Goal: Find specific page/section: Find specific page/section

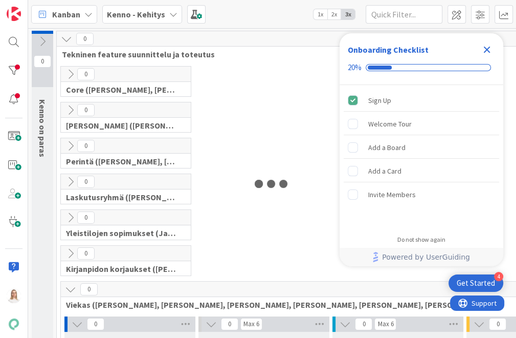
click at [491, 48] on icon "Close Checklist" at bounding box center [487, 49] width 12 height 12
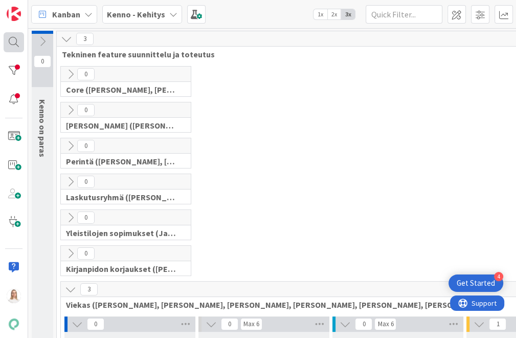
click at [11, 42] on div at bounding box center [14, 42] width 20 height 20
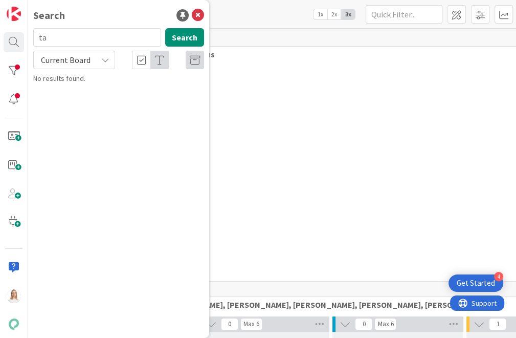
type input "ta"
click at [57, 56] on span "Current Board" at bounding box center [66, 60] width 50 height 10
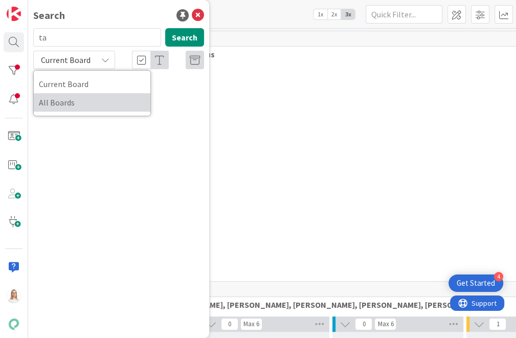
click at [61, 103] on span "All Boards" at bounding box center [92, 102] width 106 height 15
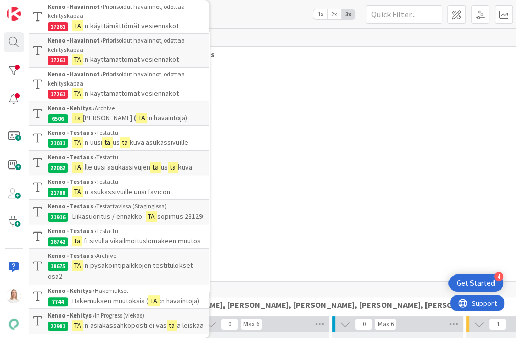
scroll to position [98, 0]
click at [110, 116] on span "[PERSON_NAME] (" at bounding box center [109, 118] width 53 height 9
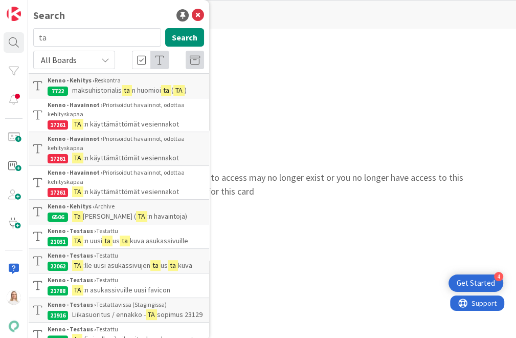
click at [169, 185] on link "Click here" at bounding box center [151, 191] width 37 height 12
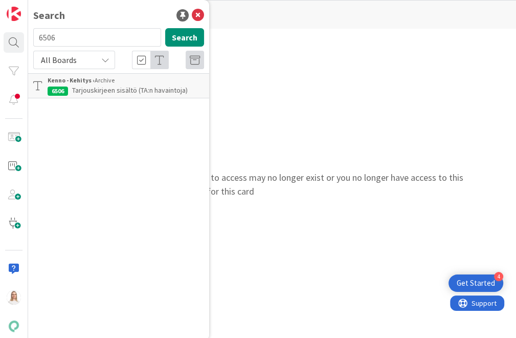
click at [99, 90] on span "Tarjouskirjeen sisältö (TA:n havaintoja)" at bounding box center [130, 89] width 116 height 9
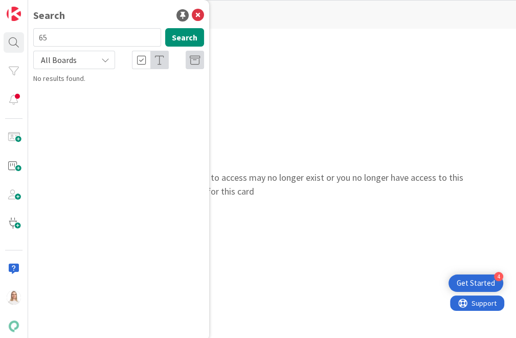
type input "6"
type input "ta"
click at [74, 63] on span "All Boards" at bounding box center [59, 60] width 36 height 10
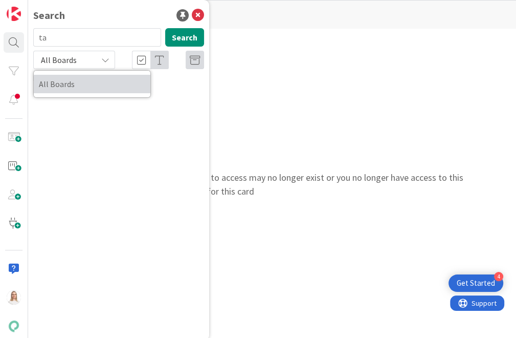
click at [63, 81] on span "All Boards" at bounding box center [92, 83] width 106 height 15
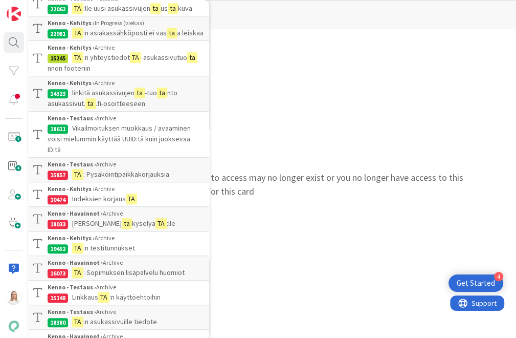
scroll to position [390, 0]
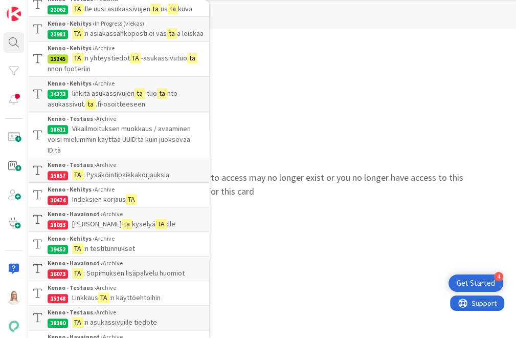
click at [347, 98] on div "[PERSON_NAME] , The card ID 6506 you tried to access may no longer exist or you…" at bounding box center [272, 184] width 488 height 215
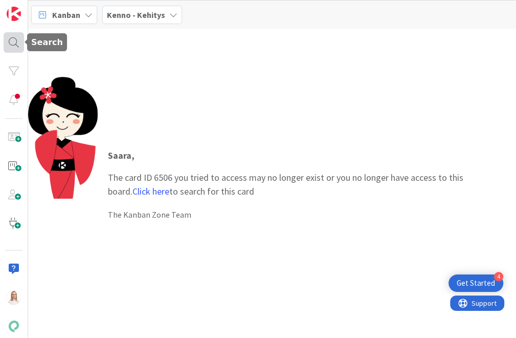
click at [14, 45] on div at bounding box center [14, 42] width 20 height 20
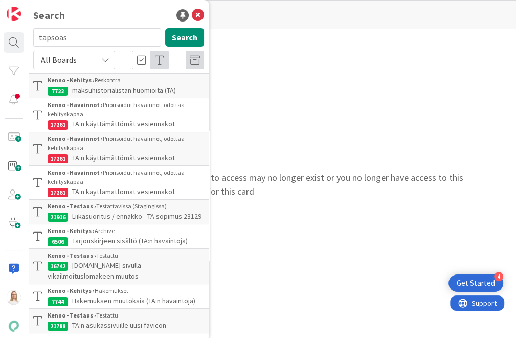
click at [45, 39] on input "tapsoas" at bounding box center [97, 37] width 128 height 18
type input "psoas"
click at [177, 43] on button "Search" at bounding box center [184, 37] width 39 height 18
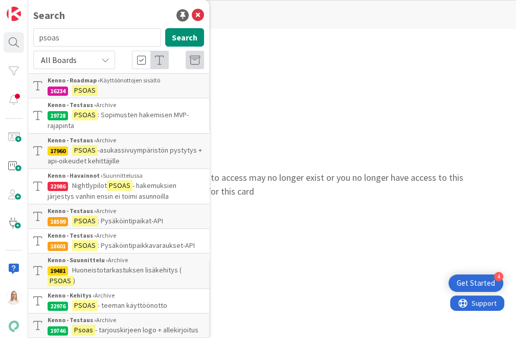
click at [109, 83] on div "Kenno - Roadmap › Käyttöönottojen sisältö" at bounding box center [126, 80] width 157 height 9
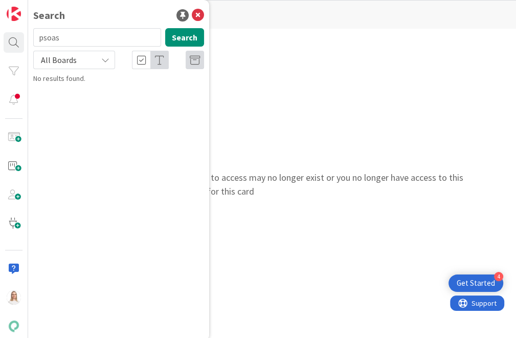
click at [85, 40] on input "psoas" at bounding box center [97, 37] width 128 height 18
click at [180, 38] on button "Search" at bounding box center [184, 37] width 39 height 18
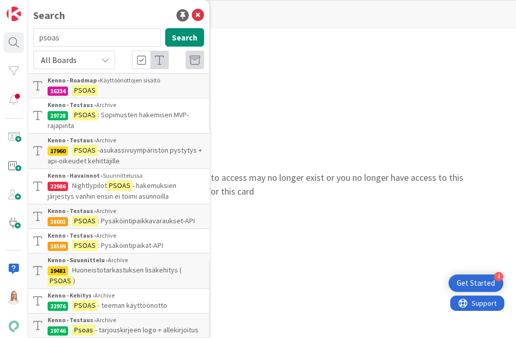
click at [111, 300] on span "- teeman käyttöönotto" at bounding box center [133, 304] width 70 height 9
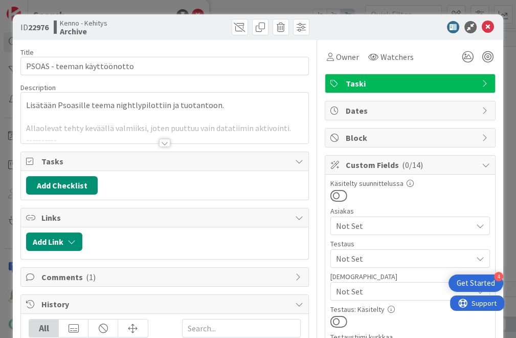
click at [165, 143] on div at bounding box center [164, 143] width 11 height 8
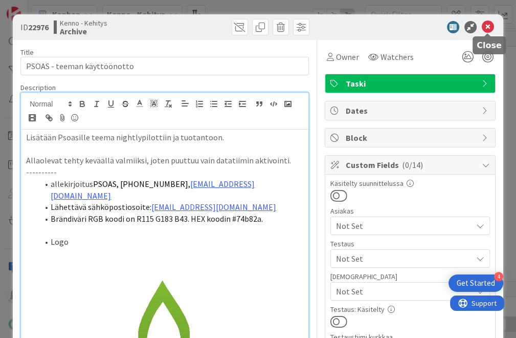
click at [489, 24] on icon at bounding box center [488, 27] width 12 height 12
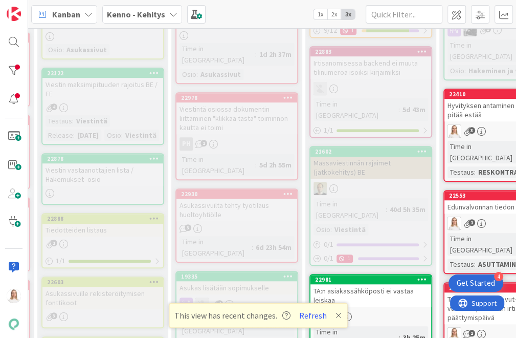
scroll to position [500, 165]
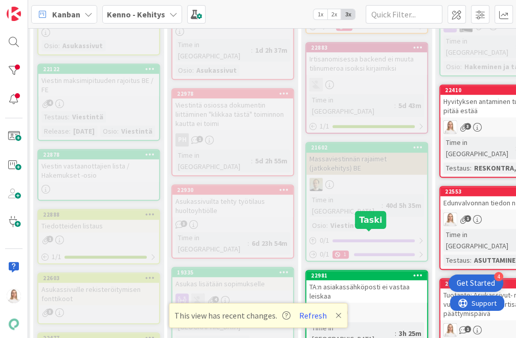
click at [352, 272] on div "22981" at bounding box center [369, 275] width 116 height 7
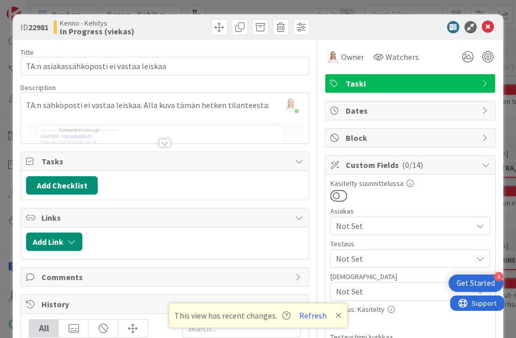
click at [167, 140] on div at bounding box center [164, 143] width 11 height 8
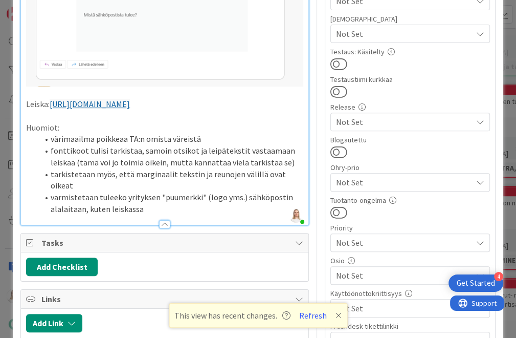
scroll to position [258, 0]
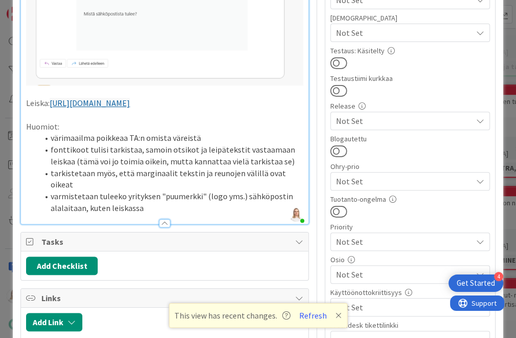
drag, startPoint x: 27, startPoint y: 113, endPoint x: 186, endPoint y: 120, distance: 159.8
click at [186, 120] on div "TA:n sähköposti ei vastaa leiskaa. Alla kuva tämän hetken tilanteesta: Leiska: …" at bounding box center [165, 47] width 288 height 353
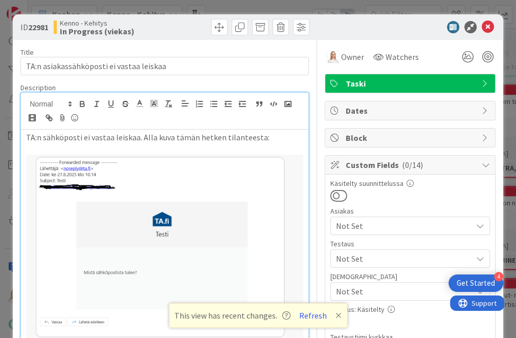
scroll to position [0, 0]
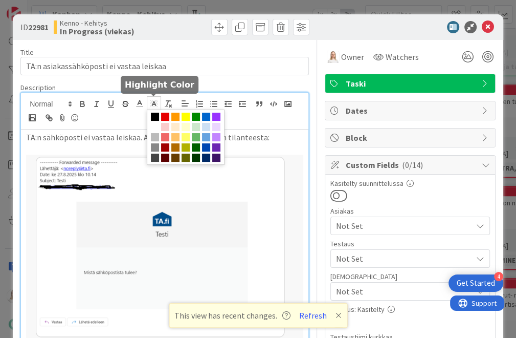
click at [156, 103] on polyline at bounding box center [154, 103] width 4 height 4
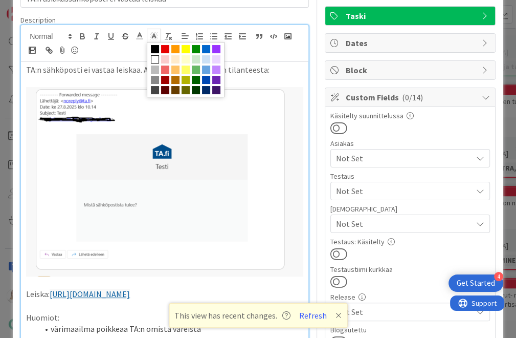
scroll to position [67, 0]
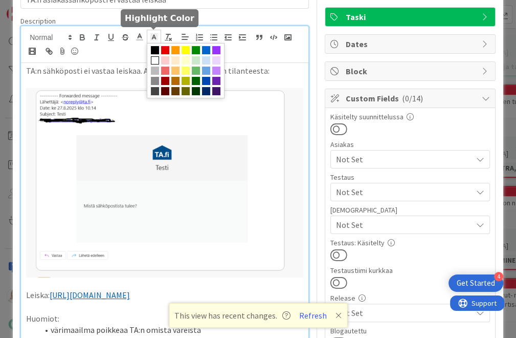
click at [155, 58] on span at bounding box center [155, 60] width 8 height 8
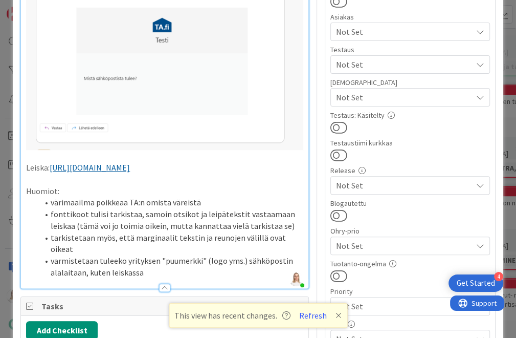
scroll to position [258, 0]
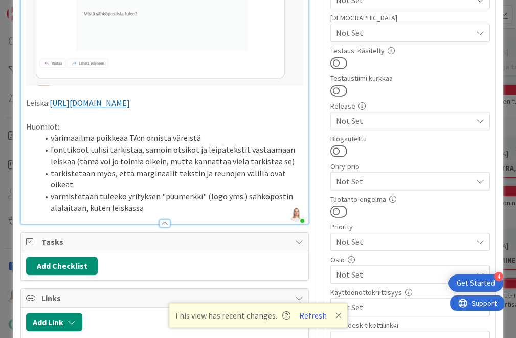
click at [208, 121] on p at bounding box center [164, 115] width 277 height 12
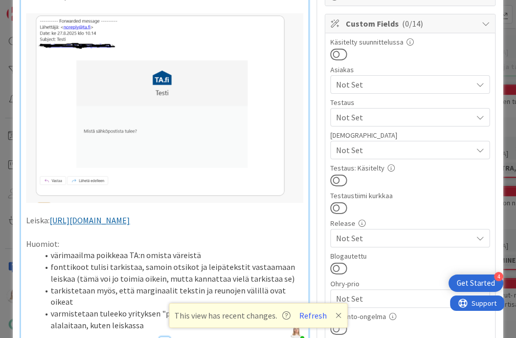
scroll to position [141, 0]
